Goal: Task Accomplishment & Management: Manage account settings

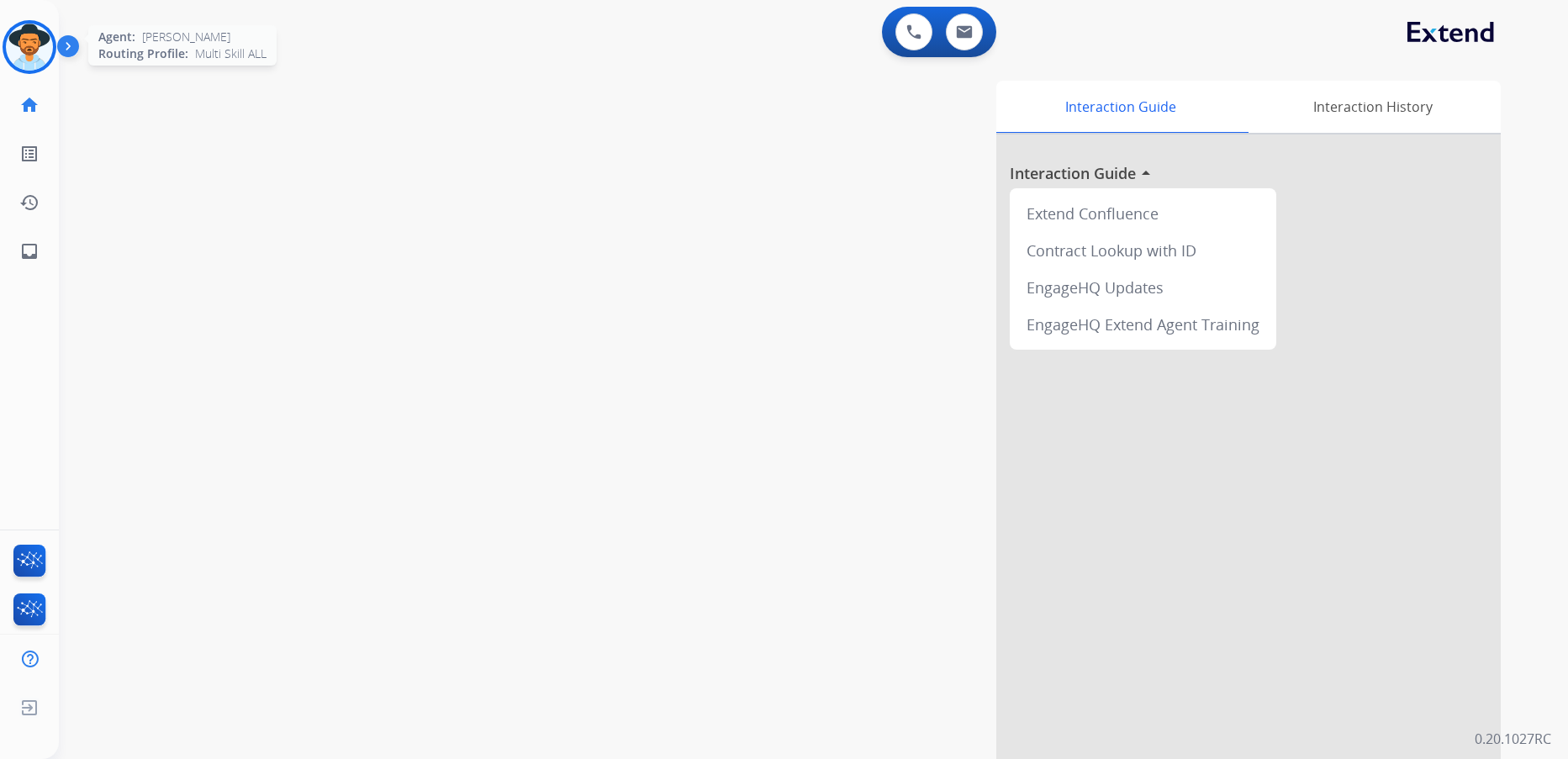
click at [40, 46] on img at bounding box center [30, 47] width 47 height 47
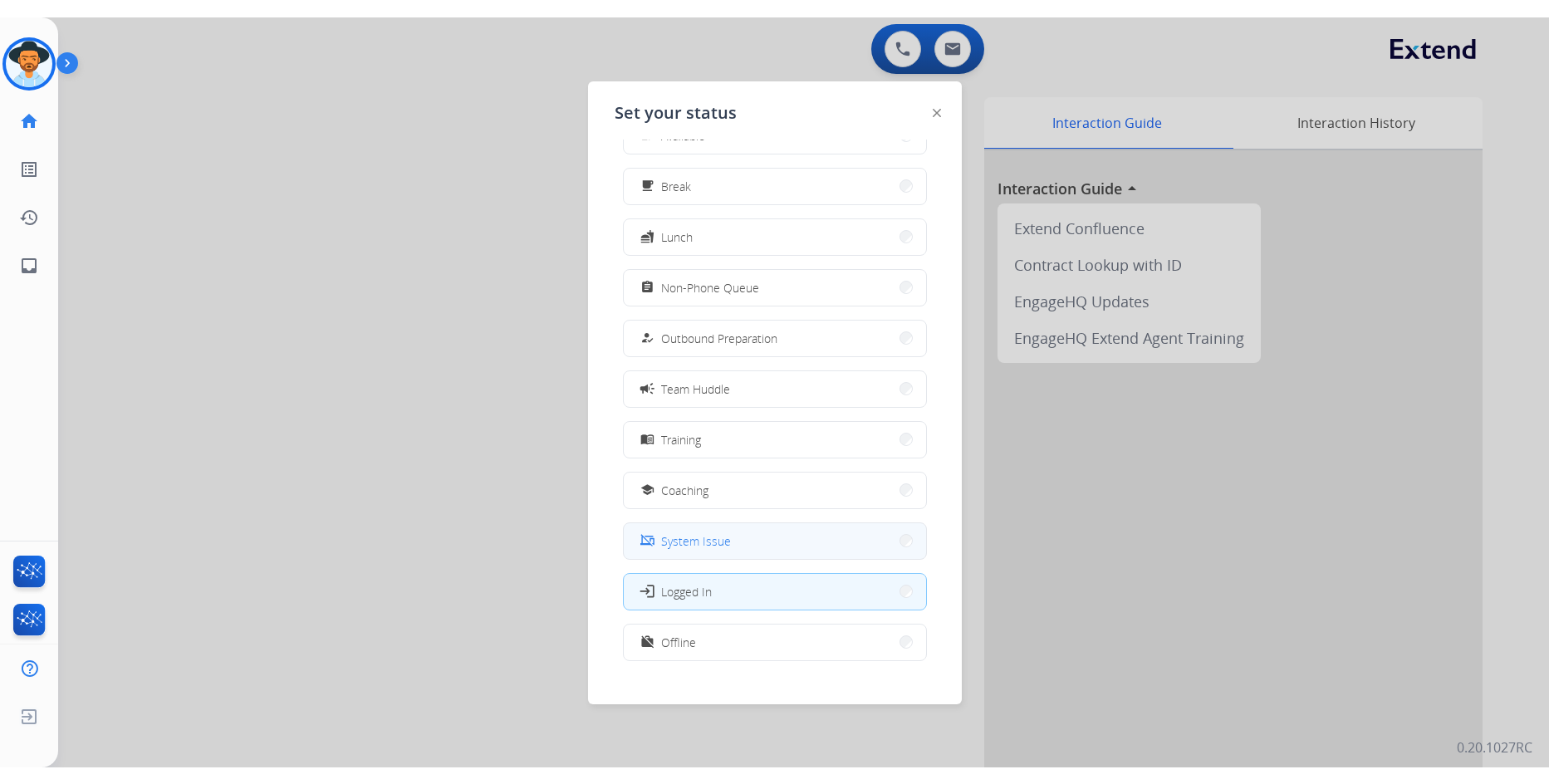
scroll to position [56, 0]
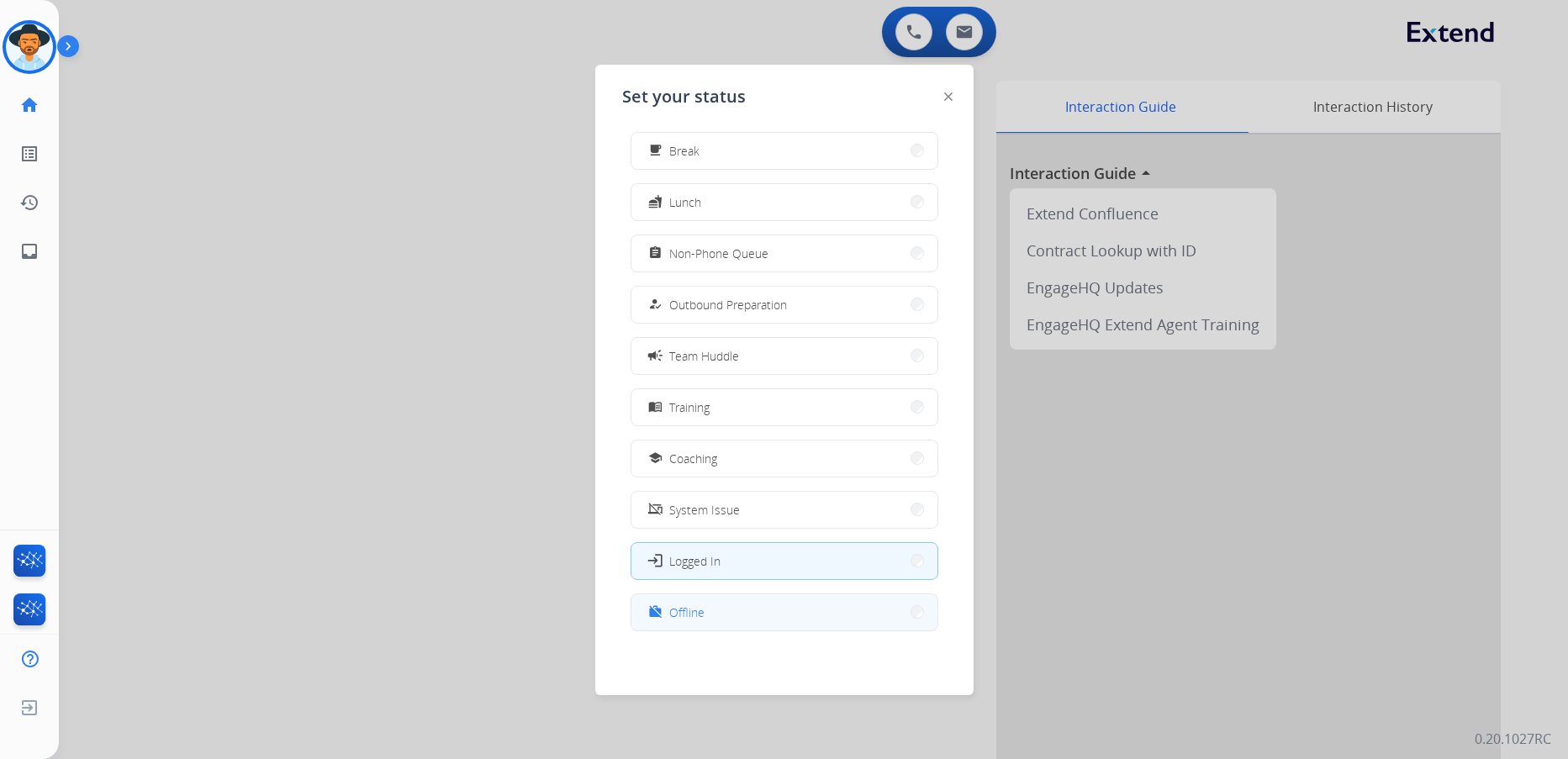
click at [749, 605] on button "work_off Offline" at bounding box center [784, 612] width 306 height 36
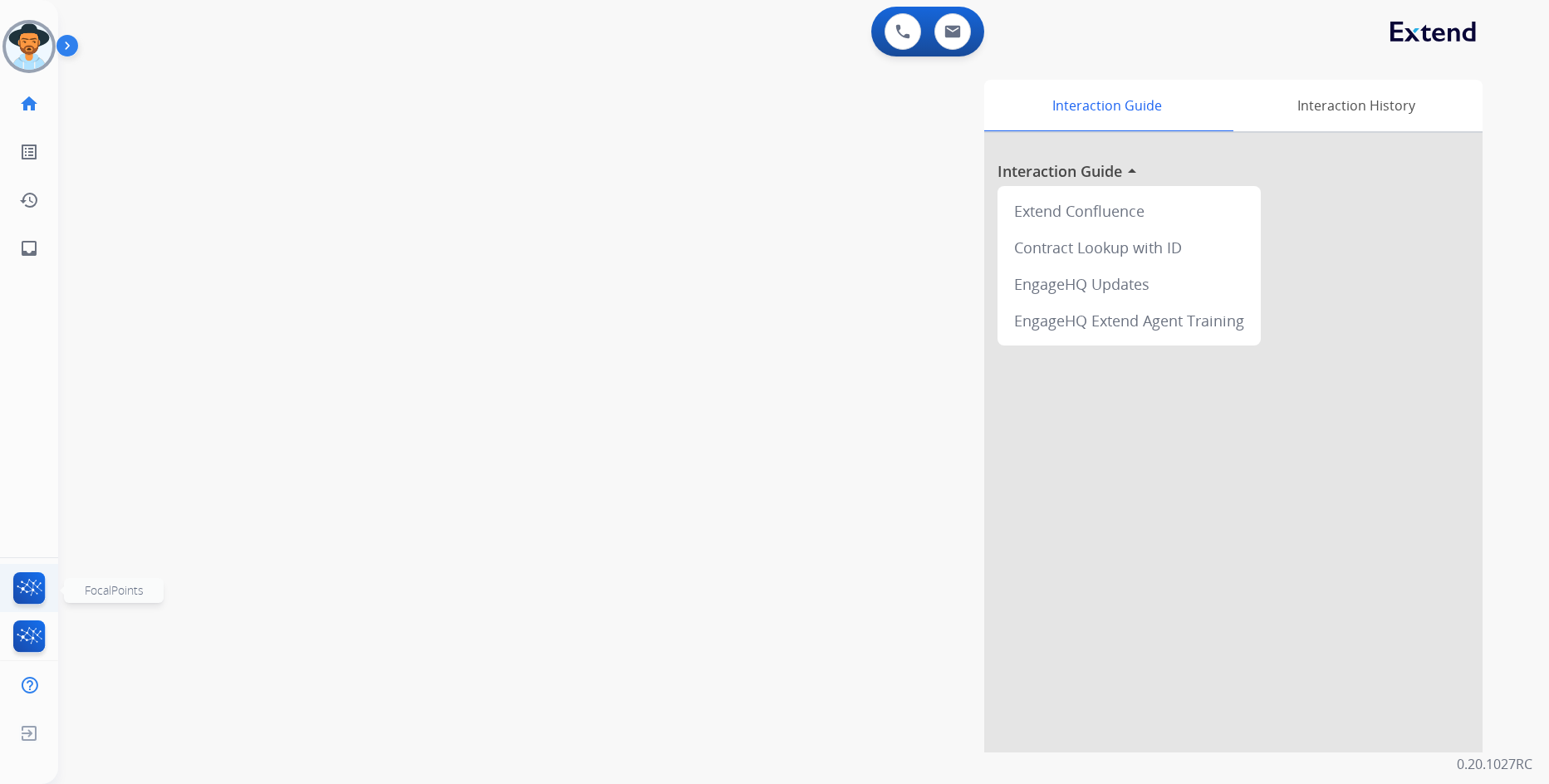
click at [34, 594] on img at bounding box center [29, 591] width 39 height 38
